Goal: Transaction & Acquisition: Subscribe to service/newsletter

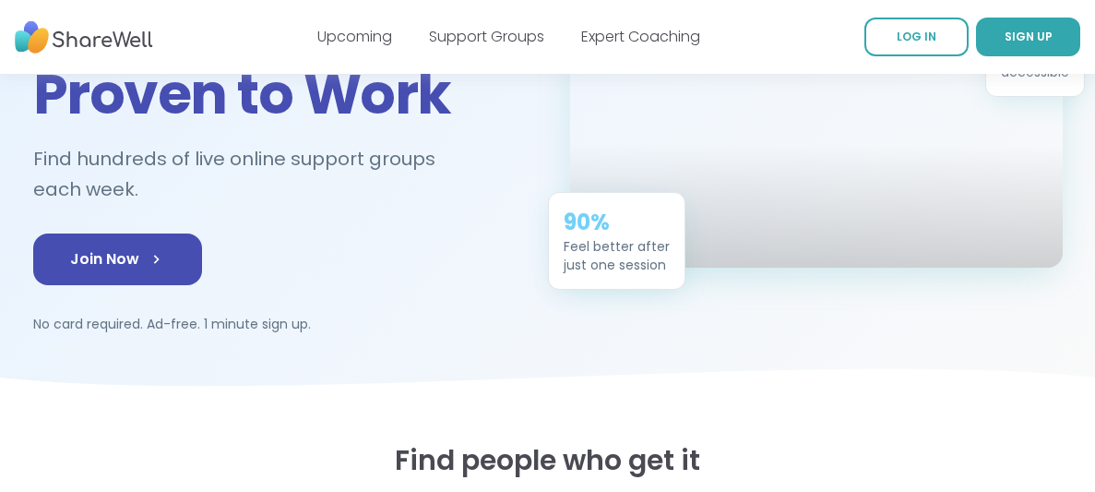
scroll to position [244, 0]
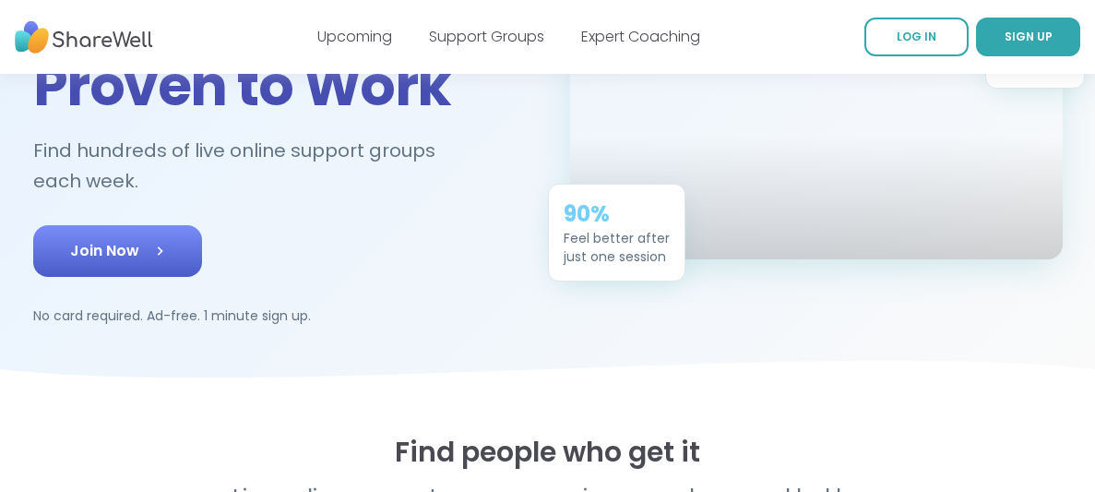
click at [168, 254] on link "Join Now" at bounding box center [117, 251] width 169 height 52
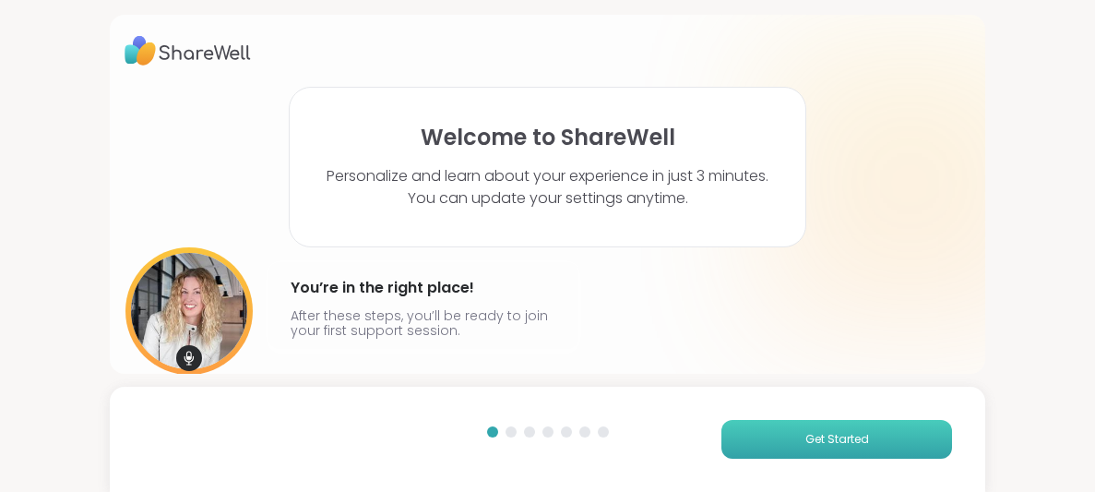
click at [802, 434] on button "Get Started" at bounding box center [836, 439] width 231 height 39
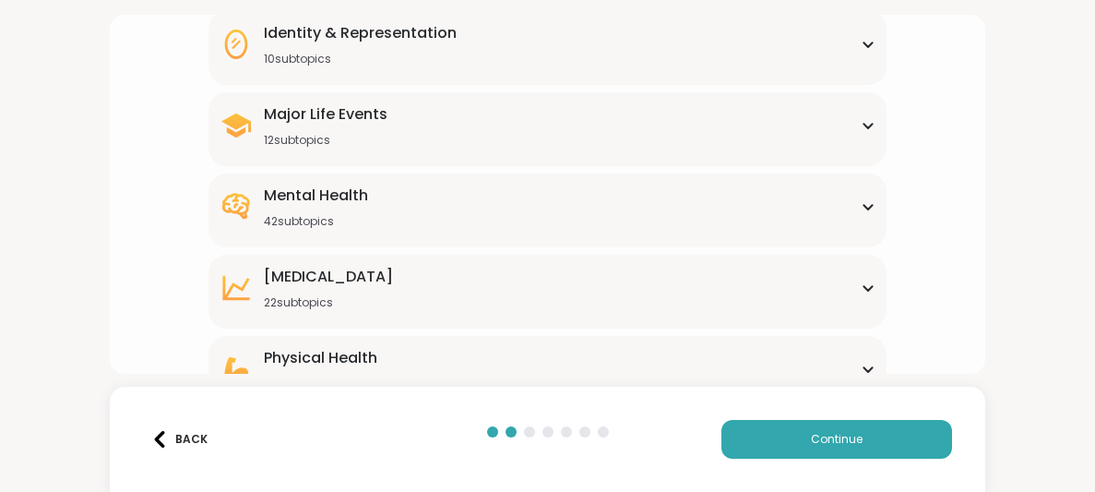
scroll to position [249, 0]
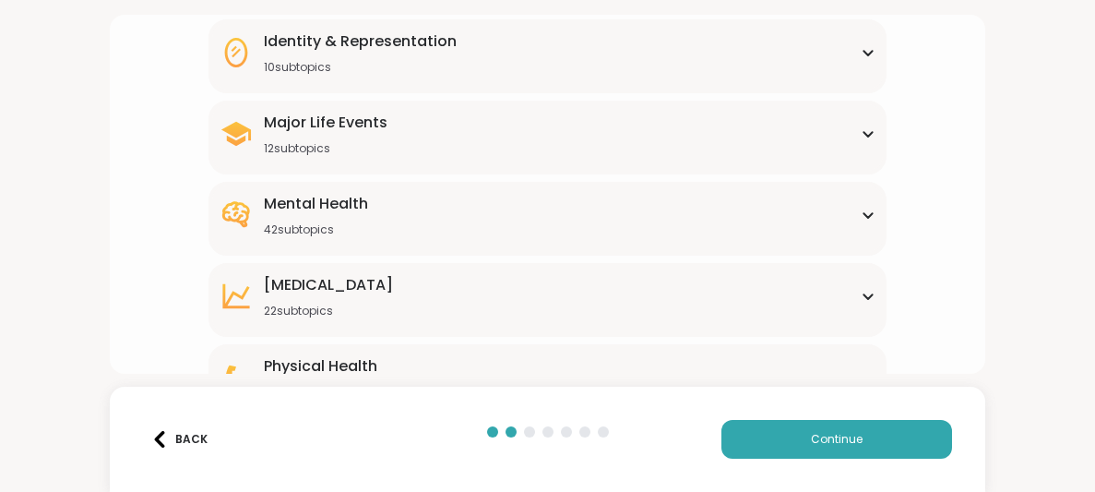
click at [194, 433] on div "Back" at bounding box center [179, 439] width 56 height 17
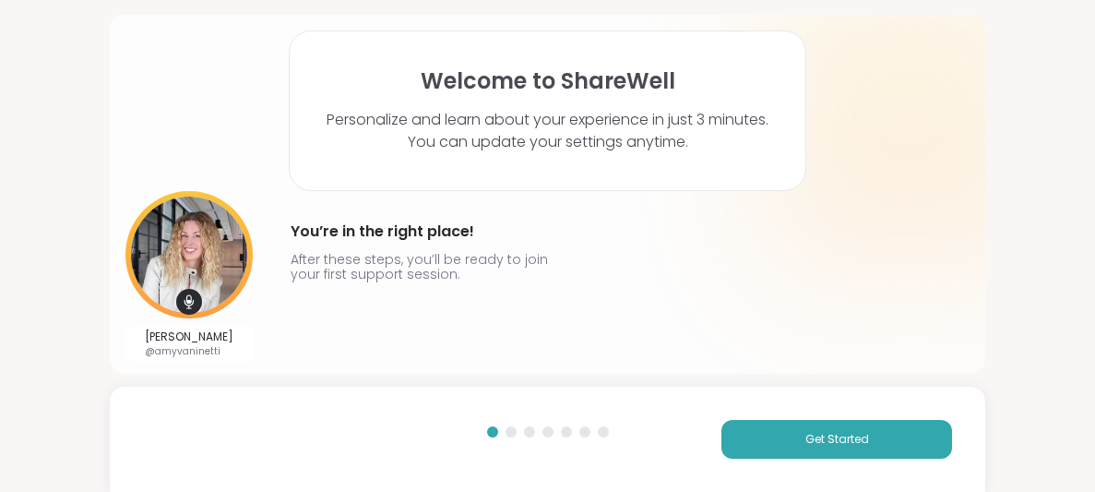
click at [193, 433] on div "Get Started" at bounding box center [548, 438] width 876 height 105
